Goal: Task Accomplishment & Management: Manage account settings

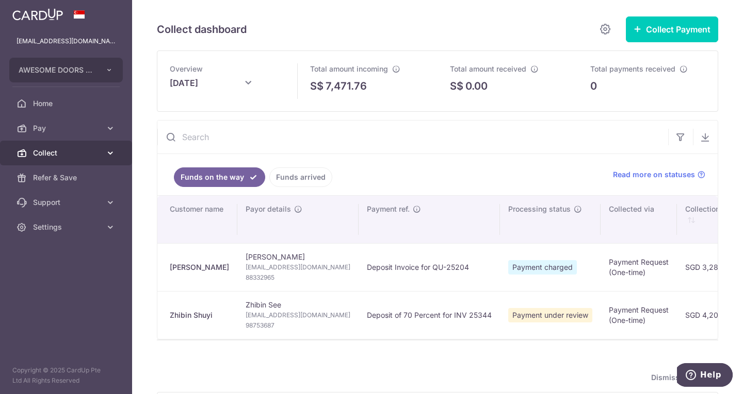
click at [46, 150] on span "Collect" at bounding box center [67, 153] width 68 height 10
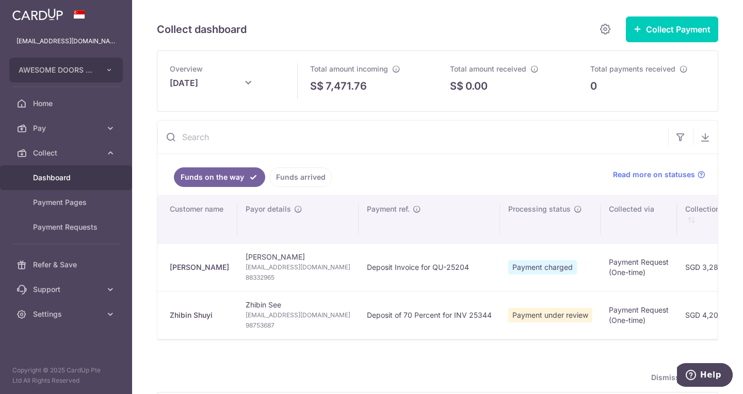
click at [52, 179] on span "Dashboard" at bounding box center [67, 178] width 68 height 10
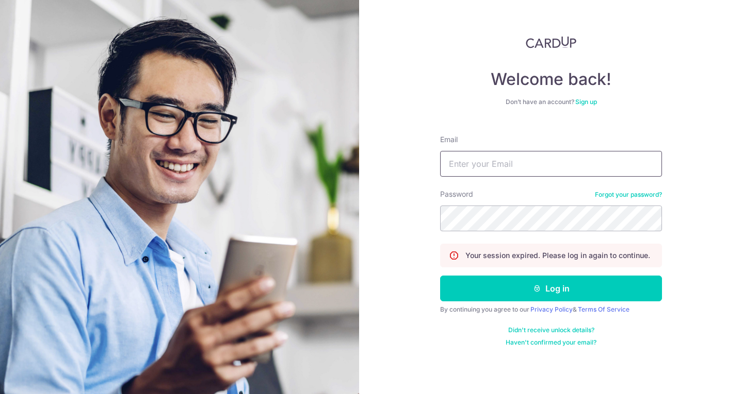
click at [547, 160] on input "Email" at bounding box center [551, 164] width 222 height 26
type input "[EMAIL_ADDRESS][DOMAIN_NAME]"
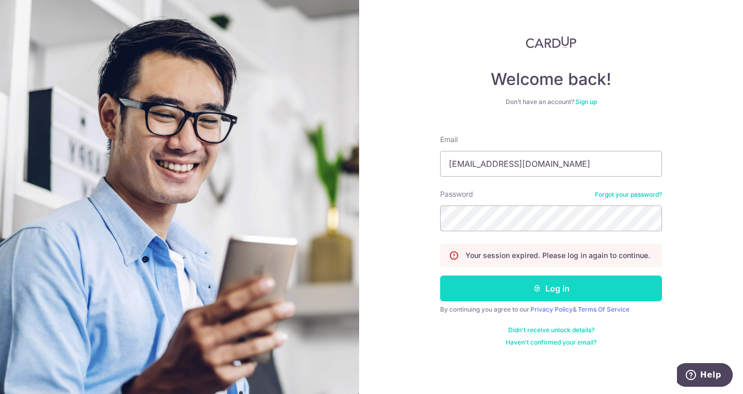
click at [546, 290] on button "Log in" at bounding box center [551, 289] width 222 height 26
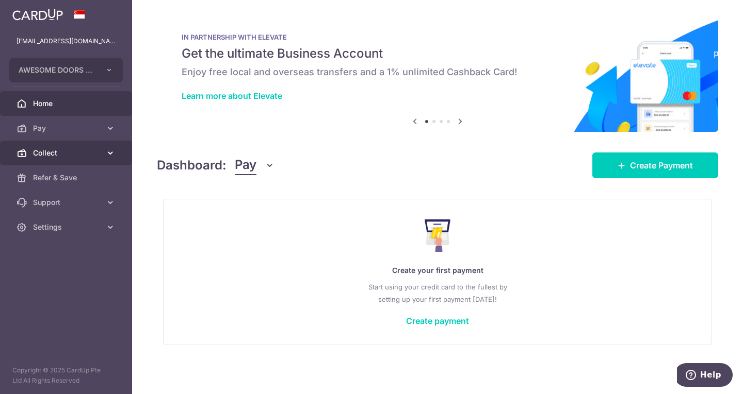
click at [63, 154] on span "Collect" at bounding box center [67, 153] width 68 height 10
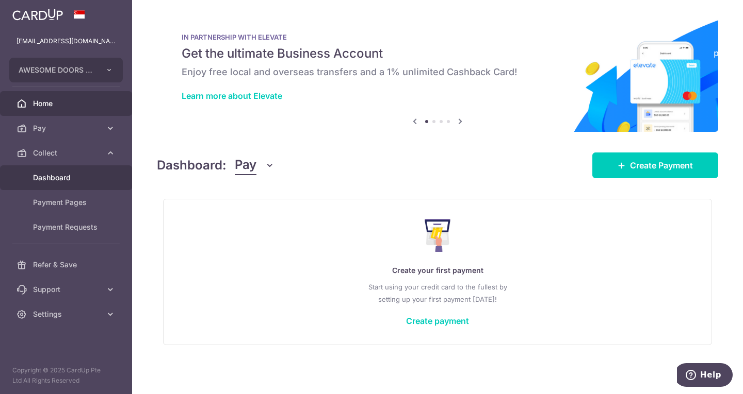
click at [51, 178] on span "Dashboard" at bounding box center [67, 178] width 68 height 10
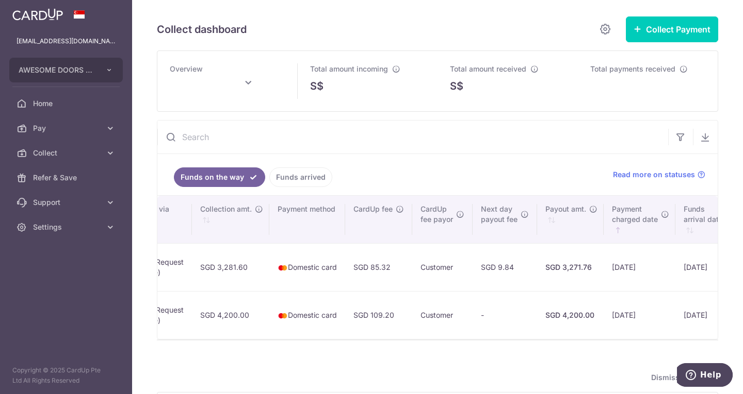
scroll to position [0, 485]
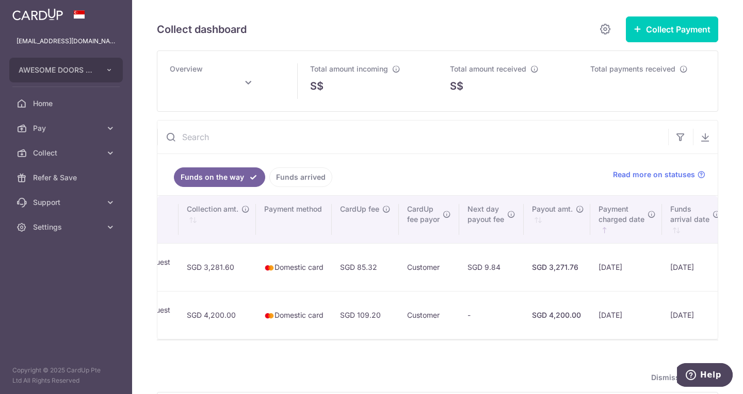
type input "[DATE]"
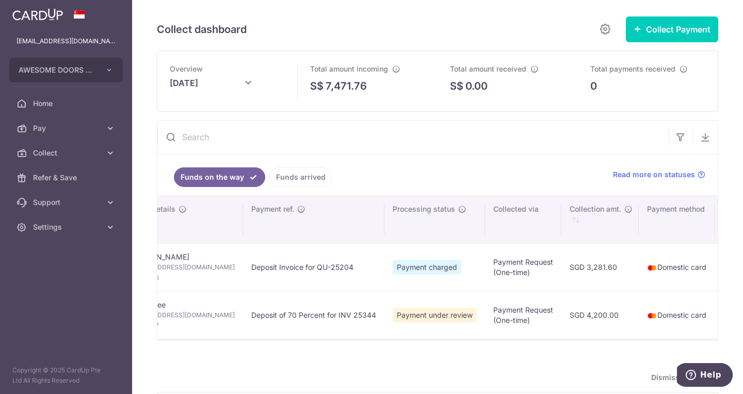
scroll to position [0, 0]
